Goal: Find contact information: Find contact information

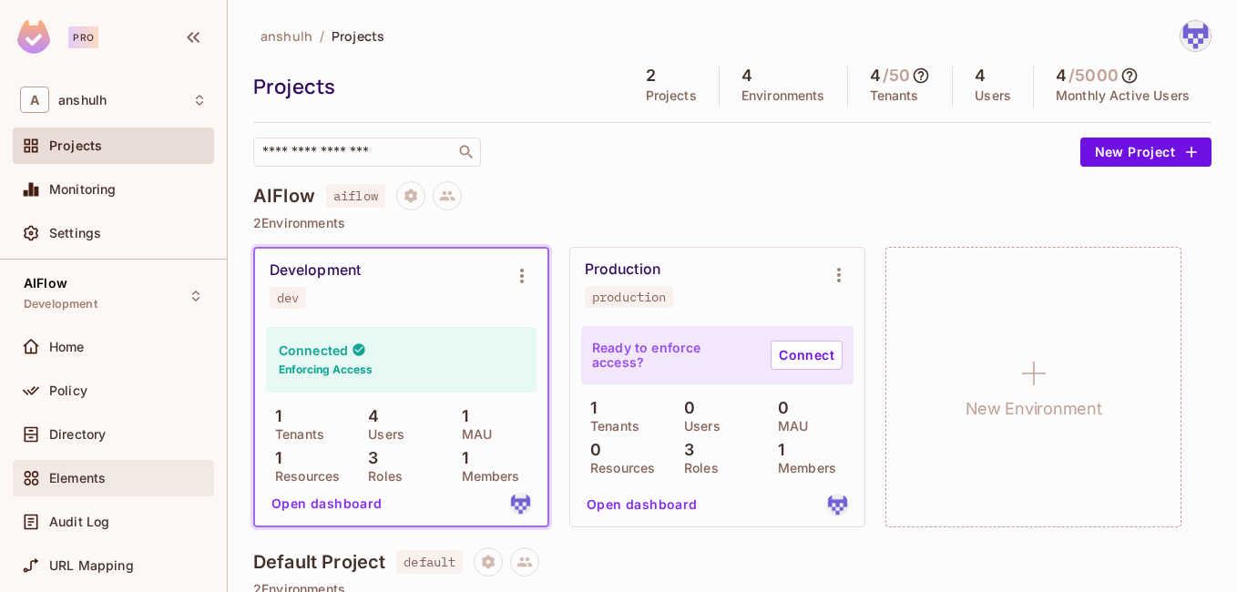
click at [101, 484] on span "Elements" at bounding box center [77, 478] width 56 height 15
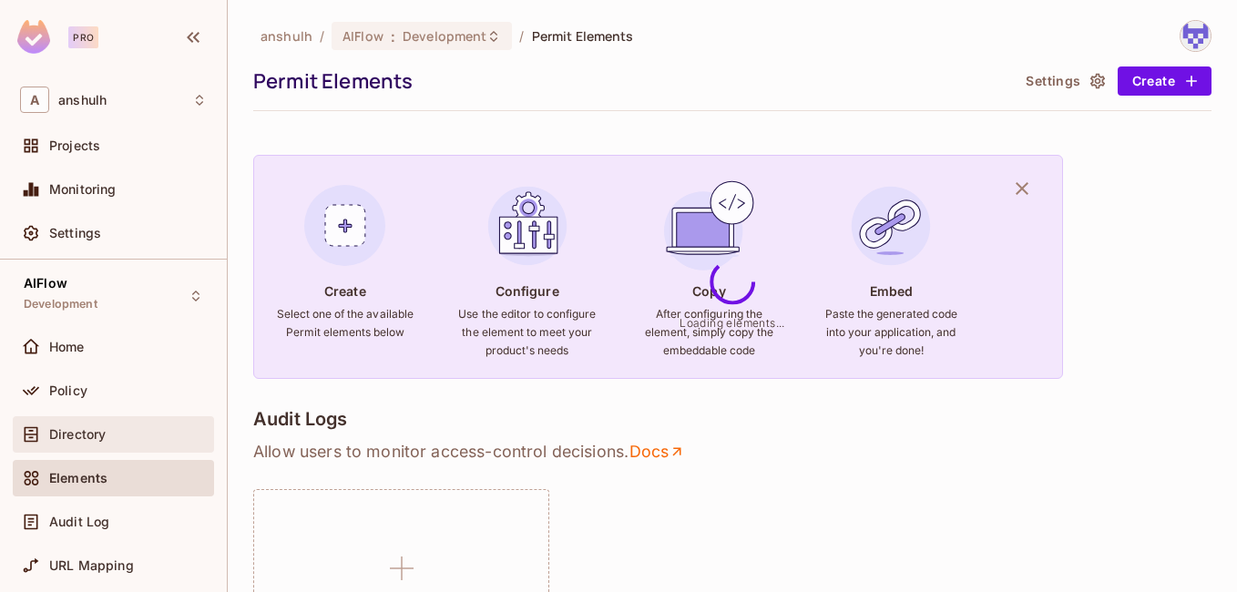
click at [87, 437] on span "Directory" at bounding box center [77, 434] width 56 height 15
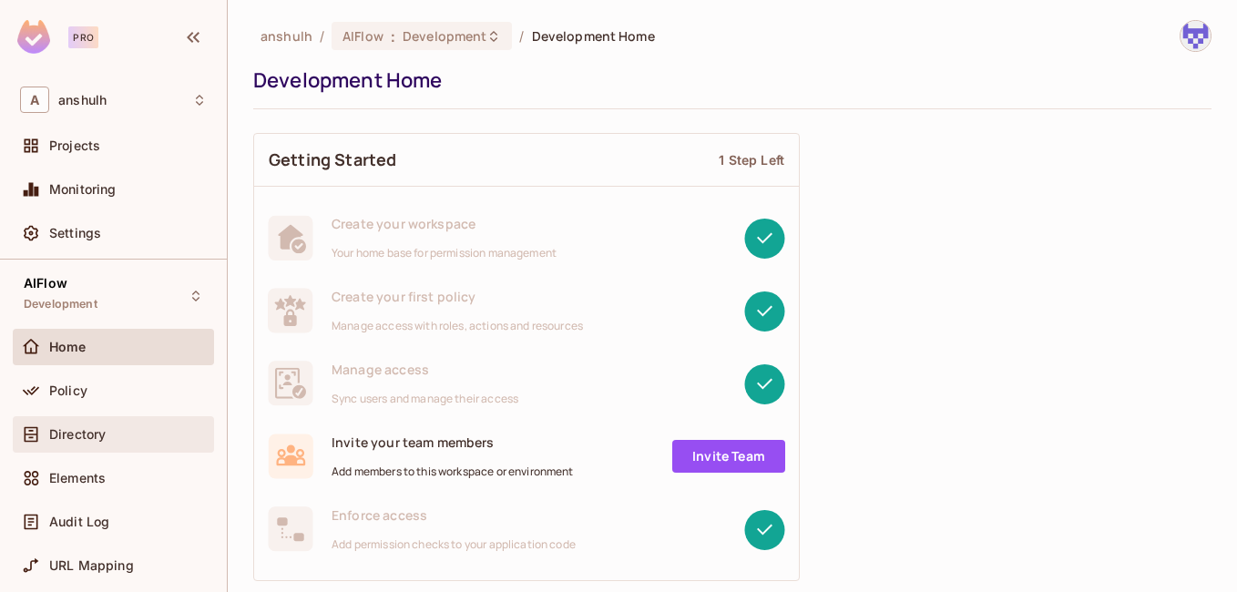
click at [125, 424] on div "Directory" at bounding box center [113, 434] width 187 height 22
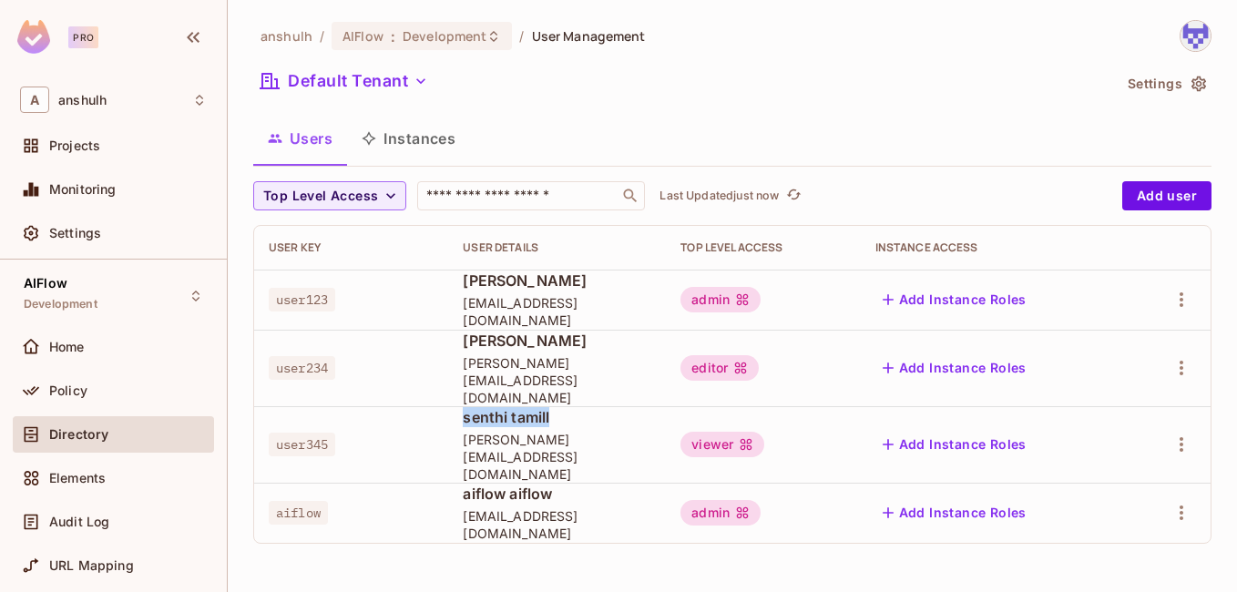
drag, startPoint x: 551, startPoint y: 407, endPoint x: 458, endPoint y: 398, distance: 93.3
click at [458, 406] on td "senthi tamill senthil@company.in" at bounding box center [557, 444] width 218 height 76
drag, startPoint x: 458, startPoint y: 398, endPoint x: 461, endPoint y: 410, distance: 12.1
click at [463, 410] on div "senthi tamill senthil@company.in" at bounding box center [557, 445] width 188 height 76
copy div "senthi tamill senthil@company.in"
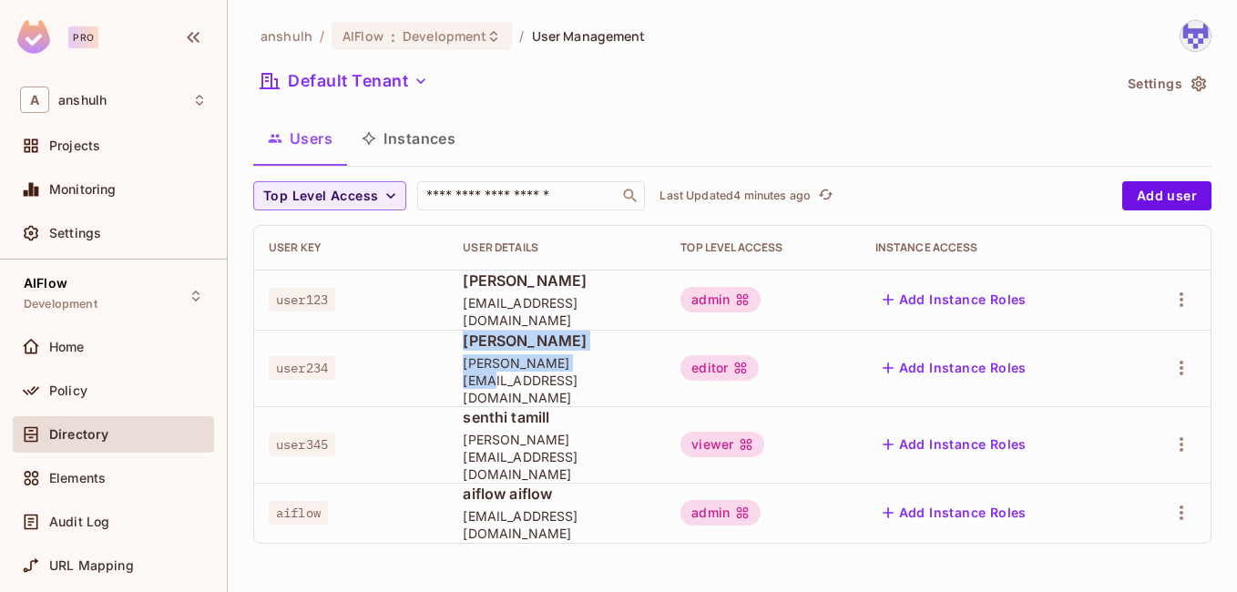
drag, startPoint x: 589, startPoint y: 371, endPoint x: 461, endPoint y: 347, distance: 130.6
click at [463, 347] on div "anush shasan anshul@company.in" at bounding box center [557, 369] width 188 height 76
copy div "anush shasan anshul@company.in"
